Goal: Download file/media

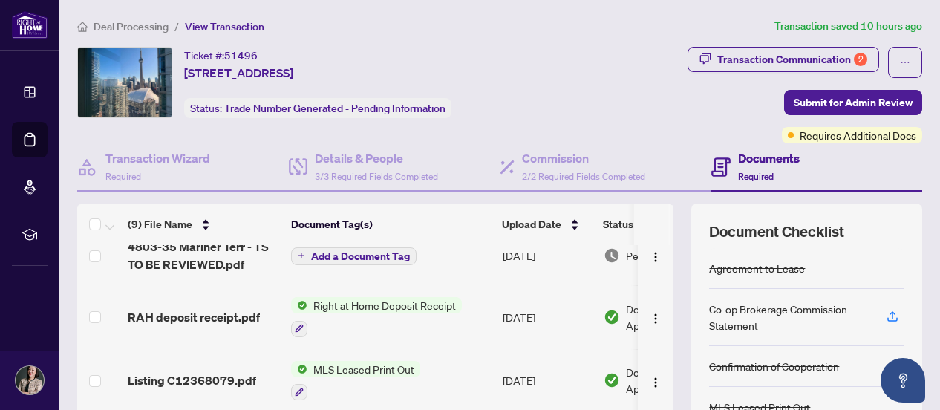
scroll to position [148, 0]
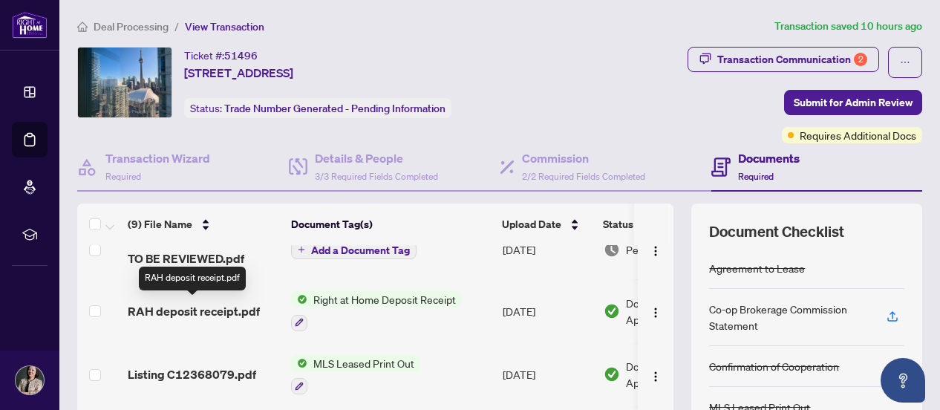
click at [225, 309] on span "RAH deposit receipt.pdf" at bounding box center [194, 311] width 132 height 18
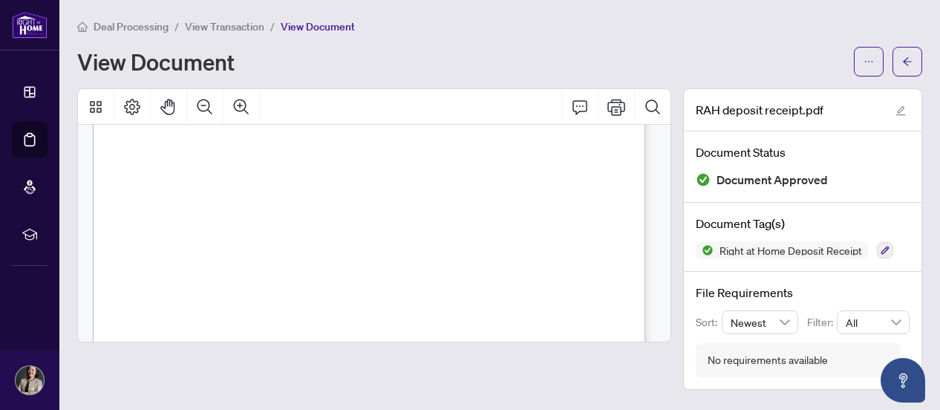
scroll to position [297, 0]
click at [871, 62] on icon "ellipsis" at bounding box center [868, 61] width 10 height 10
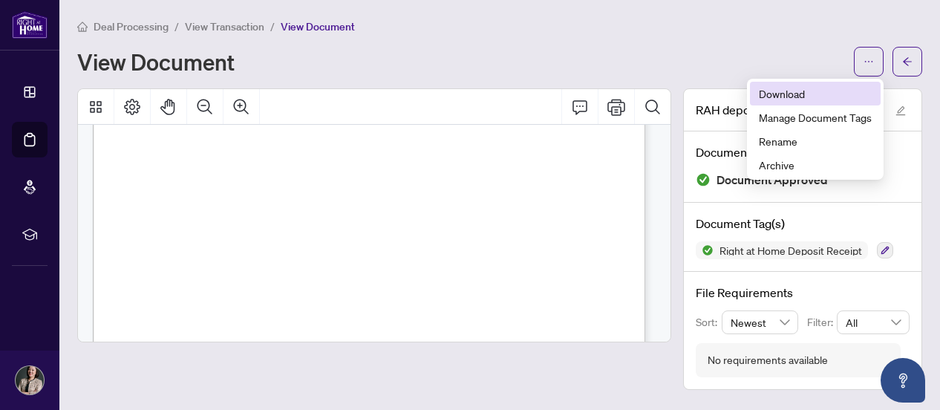
click at [776, 94] on span "Download" at bounding box center [815, 93] width 113 height 16
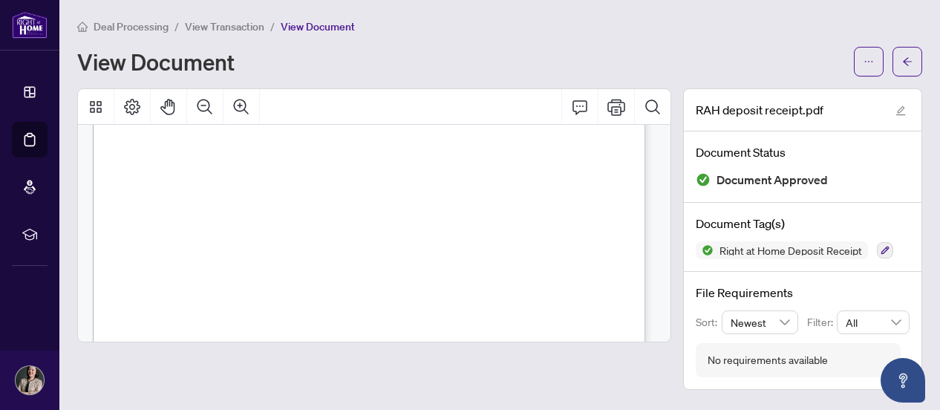
click at [141, 25] on span "Deal Processing" at bounding box center [131, 26] width 75 height 13
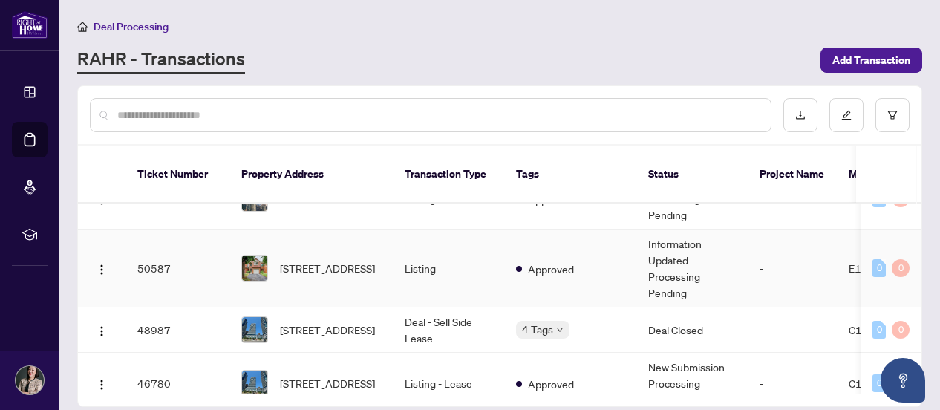
scroll to position [223, 0]
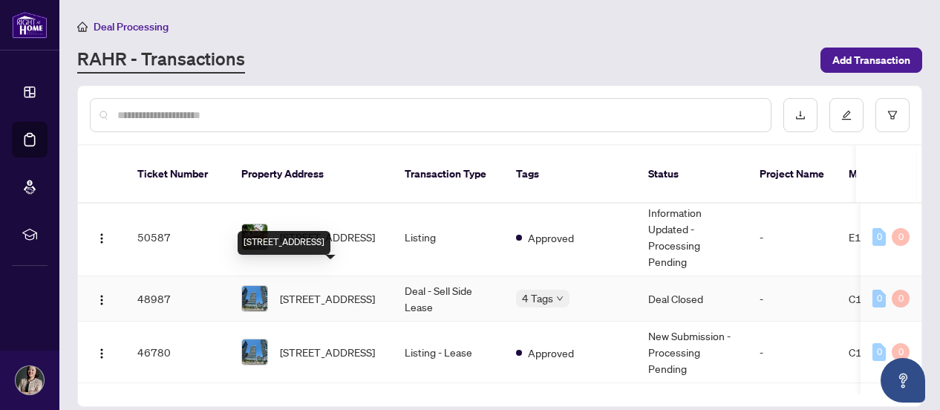
click at [342, 290] on span "[STREET_ADDRESS]" at bounding box center [327, 298] width 95 height 16
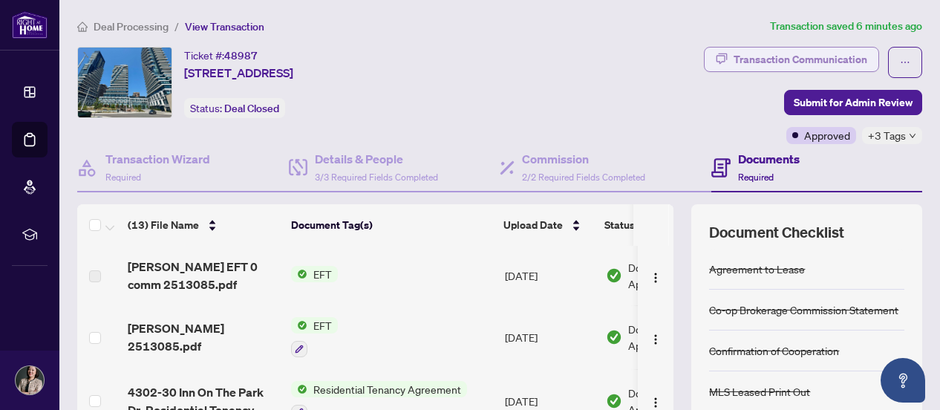
click at [787, 59] on div "Transaction Communication" at bounding box center [800, 60] width 134 height 24
click at [816, 60] on div "Transaction Communication" at bounding box center [800, 60] width 134 height 24
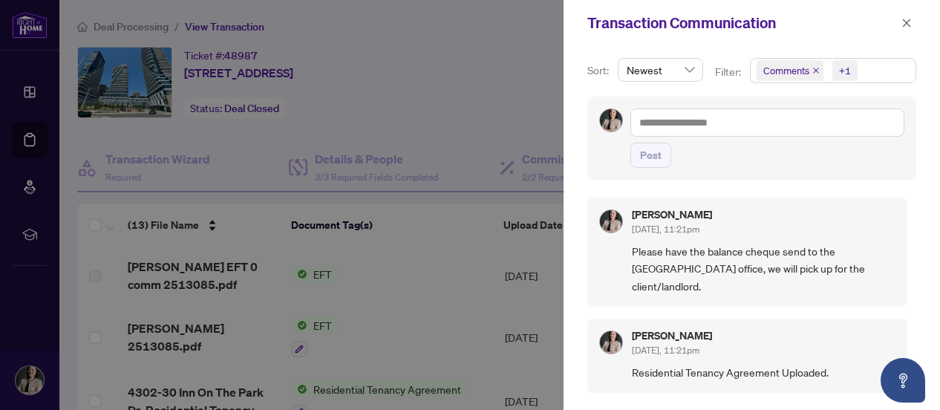
click at [452, 99] on div at bounding box center [470, 205] width 940 height 410
